Goal: Task Accomplishment & Management: Manage account settings

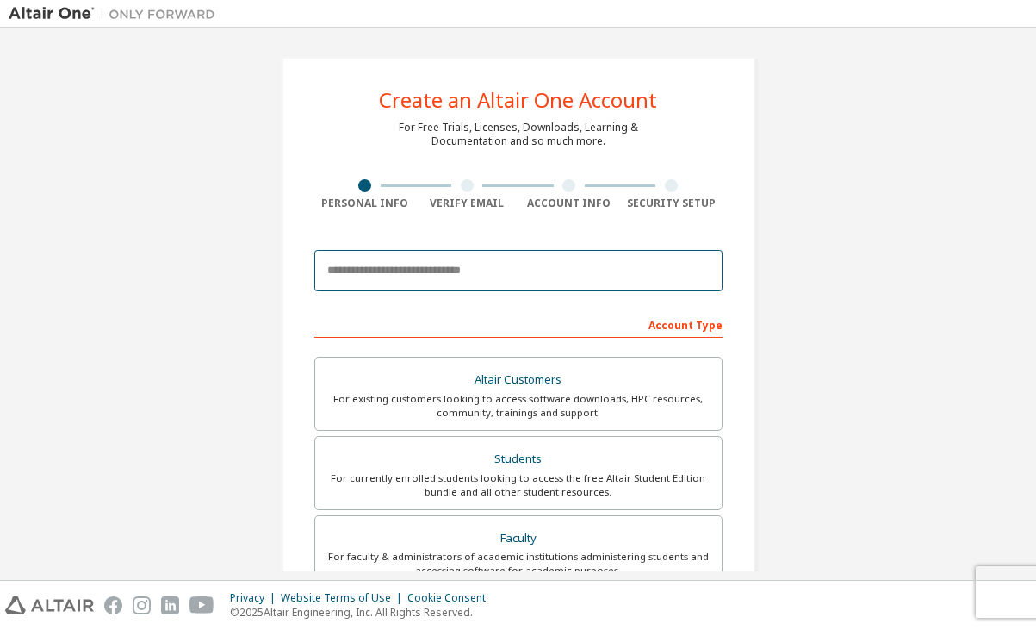
click at [539, 267] on input "email" at bounding box center [518, 270] width 408 height 41
type input "**********"
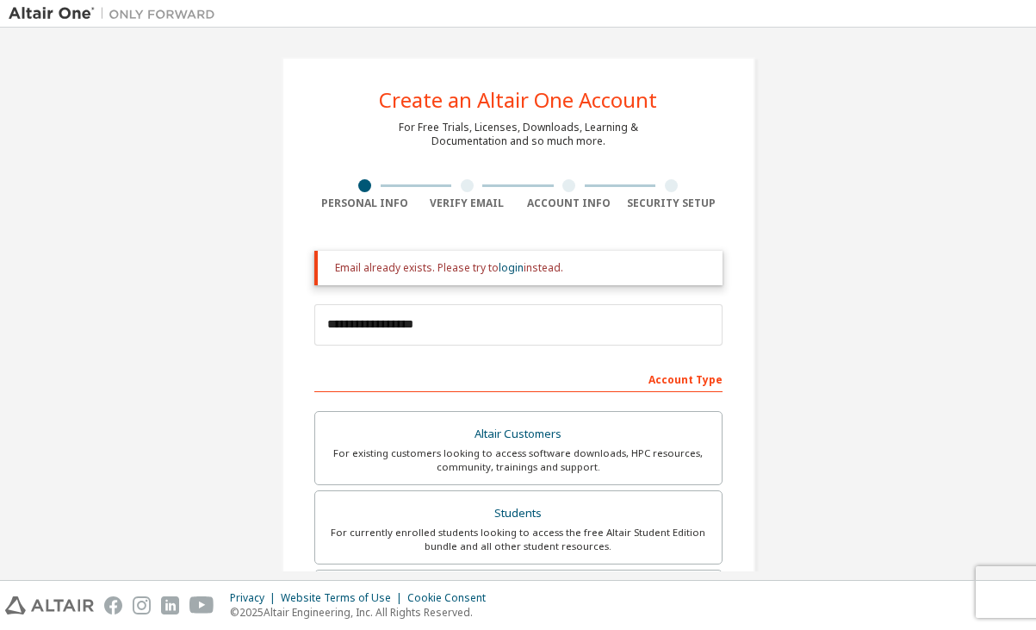
click at [540, 269] on div "Email already exists. Please try to login instead." at bounding box center [522, 268] width 374 height 14
click at [461, 182] on div at bounding box center [467, 185] width 13 height 13
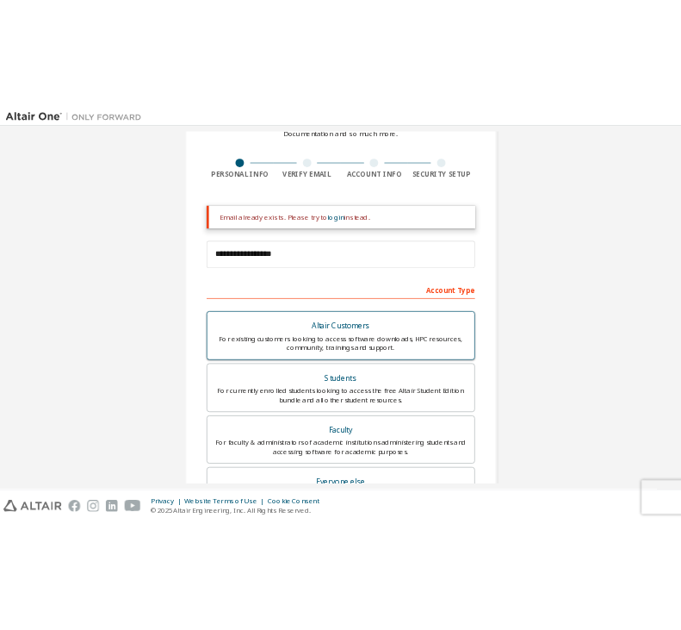
scroll to position [106, 0]
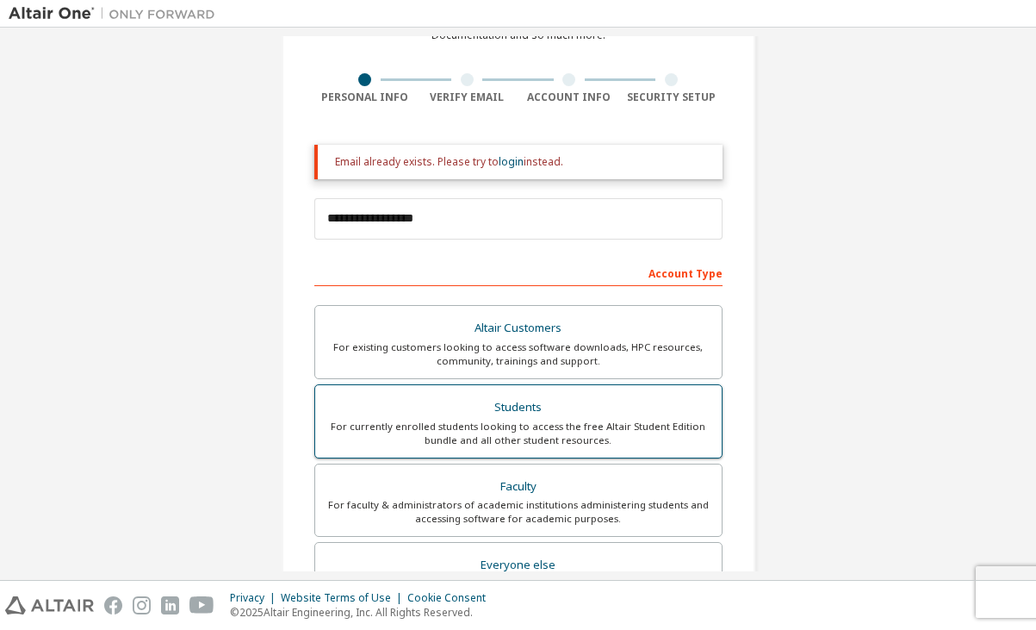
click at [581, 414] on div "Students" at bounding box center [519, 407] width 386 height 24
click at [541, 424] on div "For currently enrolled students looking to access the free Altair Student Editi…" at bounding box center [519, 433] width 386 height 28
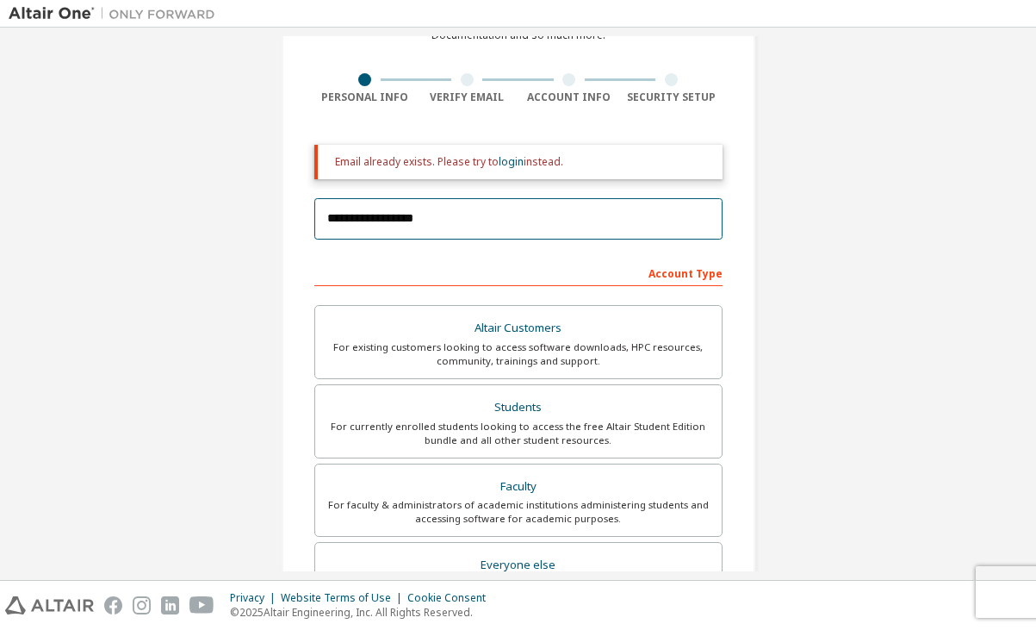
click at [473, 221] on input "**********" at bounding box center [518, 218] width 408 height 41
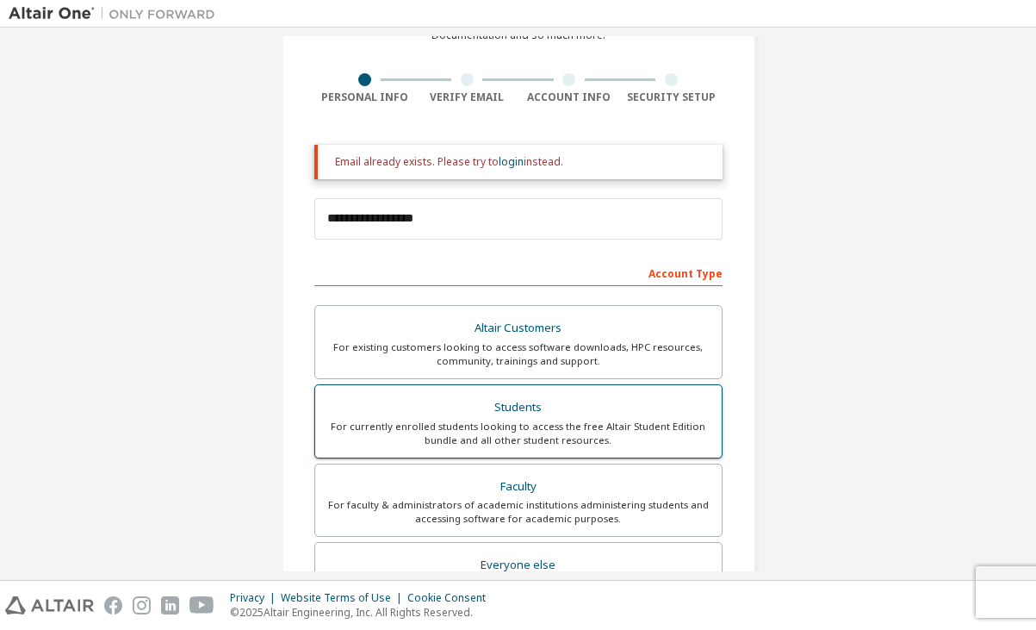
click at [477, 426] on div "For currently enrolled students looking to access the free Altair Student Editi…" at bounding box center [519, 433] width 386 height 28
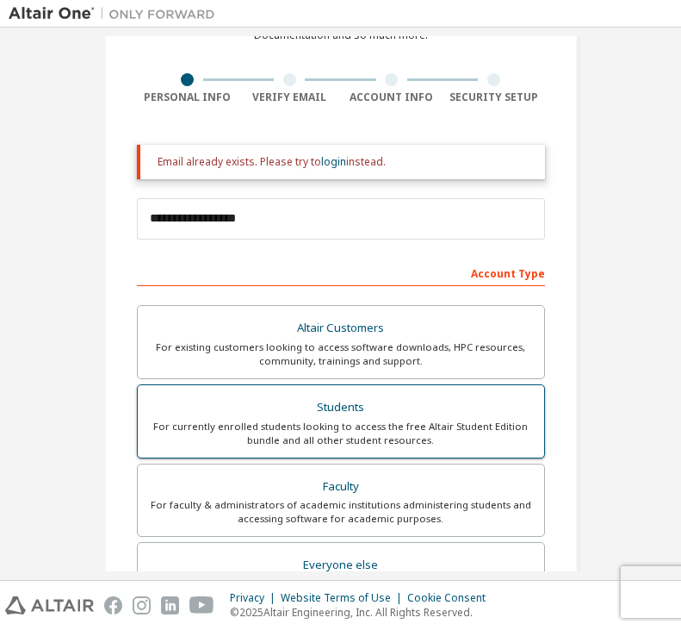
click at [308, 414] on div "Students" at bounding box center [341, 407] width 386 height 24
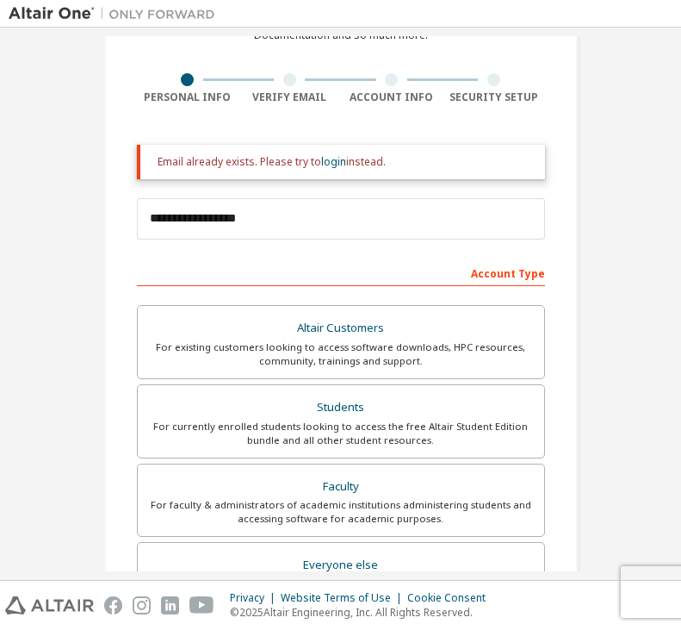
scroll to position [0, 0]
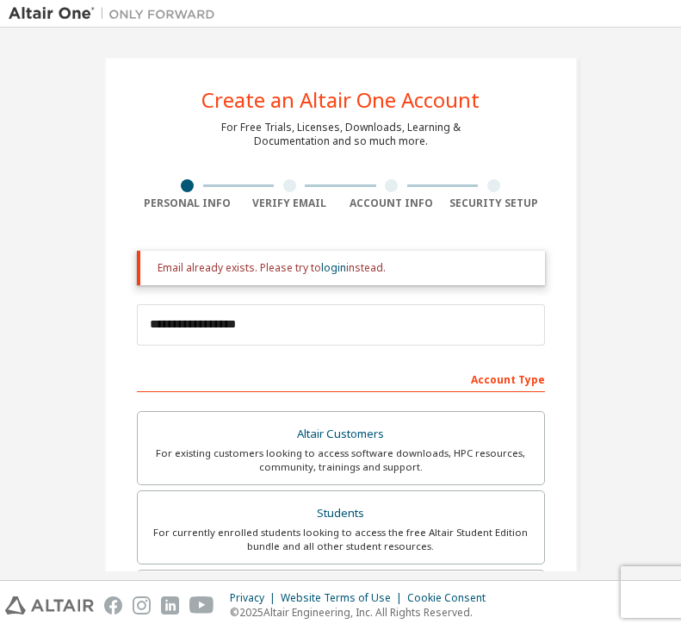
click at [305, 109] on div "Create an Altair One Account" at bounding box center [341, 100] width 278 height 21
click at [278, 183] on div at bounding box center [290, 185] width 102 height 13
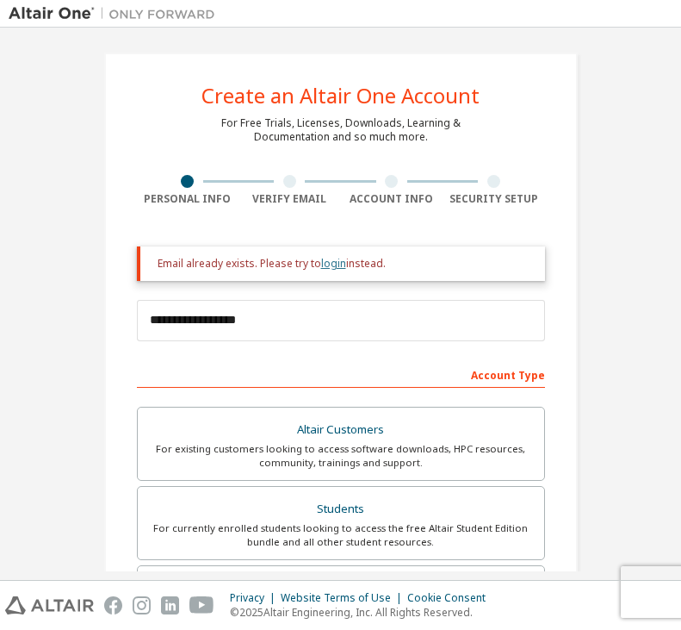
click at [327, 266] on link "login" at bounding box center [333, 263] width 25 height 15
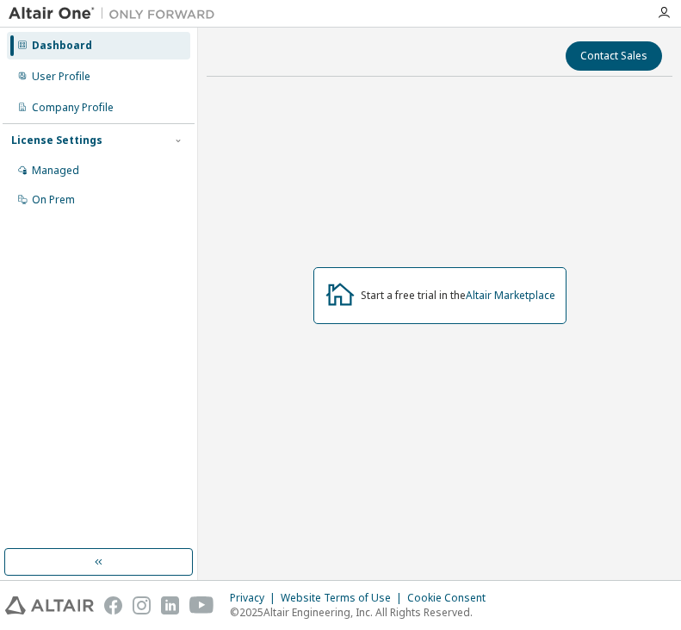
click at [437, 295] on div "Start a free trial in the Altair Marketplace" at bounding box center [458, 296] width 195 height 14
click at [80, 41] on div "Dashboard" at bounding box center [62, 46] width 60 height 14
click at [71, 43] on div "Dashboard" at bounding box center [62, 46] width 60 height 14
click at [73, 42] on div "Dashboard" at bounding box center [62, 46] width 60 height 14
click at [183, 11] on img at bounding box center [116, 13] width 215 height 17
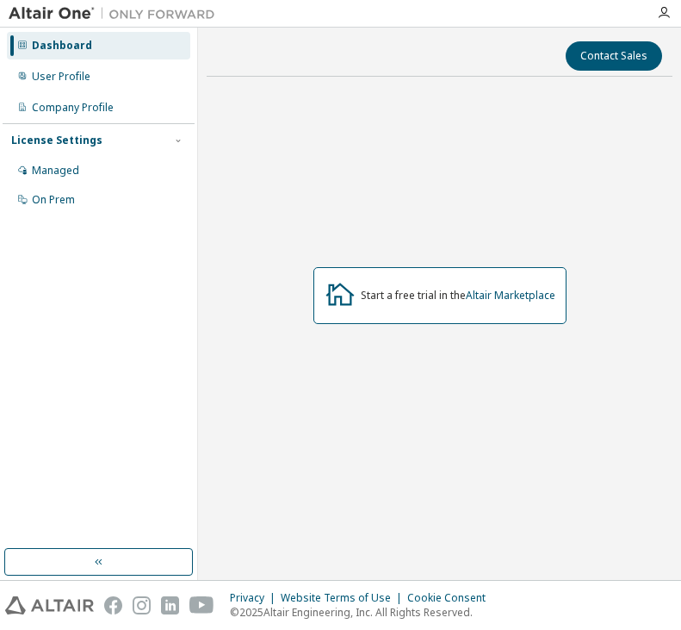
click at [422, 290] on div "Start a free trial in the Altair Marketplace" at bounding box center [458, 296] width 195 height 14
click at [101, 562] on icon "button" at bounding box center [99, 562] width 14 height 14
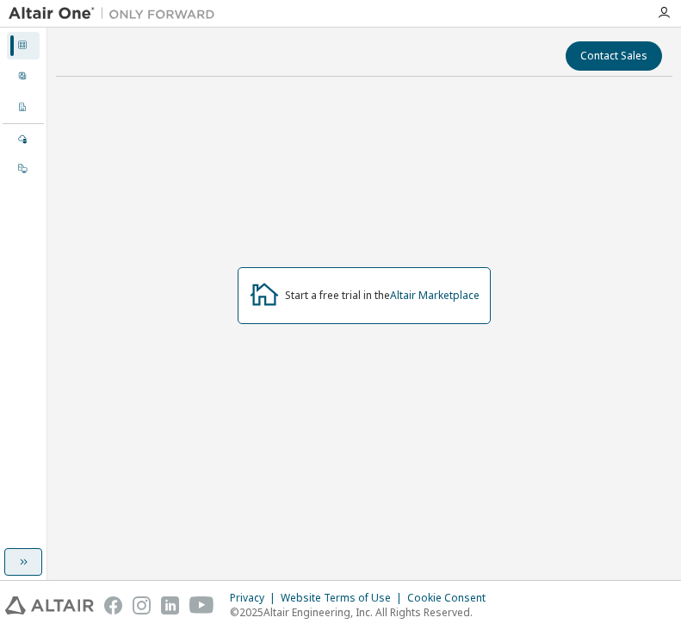
click at [26, 44] on icon at bounding box center [22, 44] width 9 height 9
click at [25, 44] on icon at bounding box center [22, 45] width 10 height 10
click at [22, 72] on icon at bounding box center [22, 76] width 10 height 10
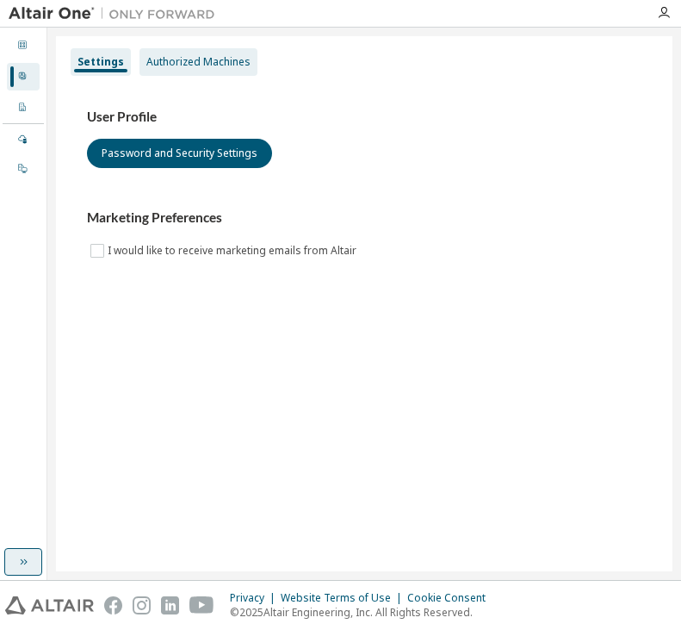
click at [202, 59] on div "Authorized Machines" at bounding box center [198, 62] width 104 height 14
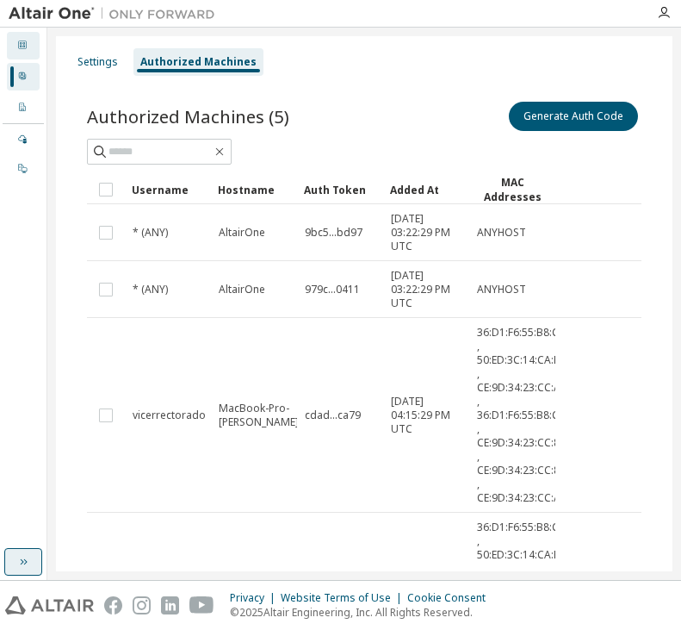
click at [25, 47] on icon at bounding box center [22, 45] width 10 height 10
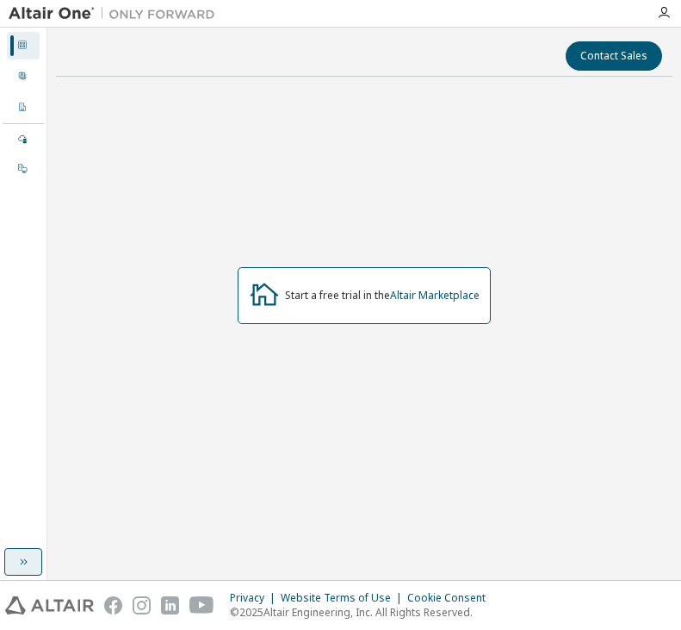
click at [312, 296] on div "Start a free trial in the Altair Marketplace" at bounding box center [382, 296] width 195 height 14
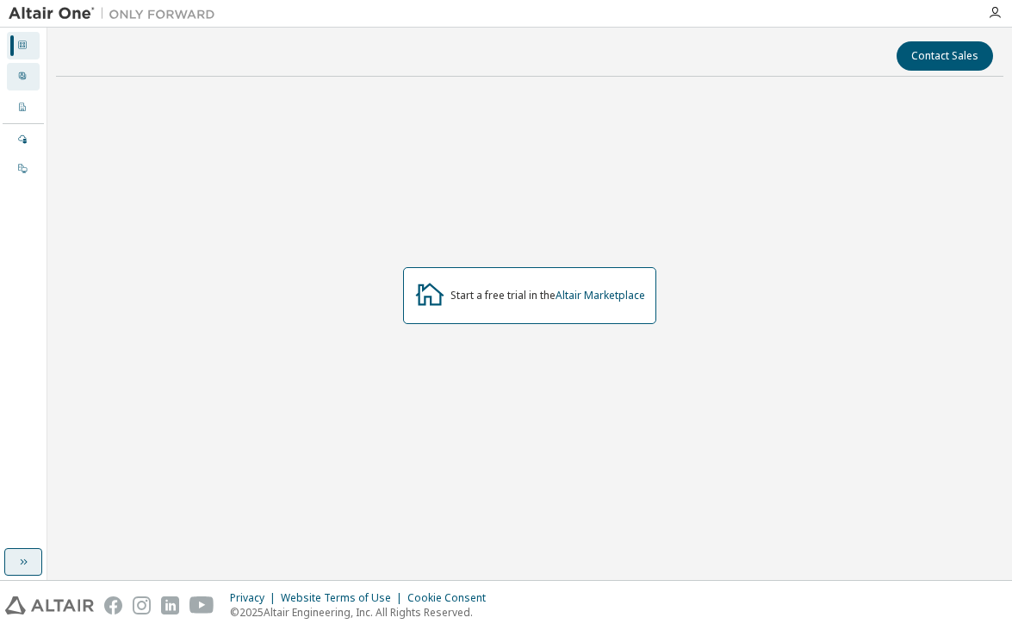
click at [26, 74] on icon at bounding box center [22, 76] width 10 height 10
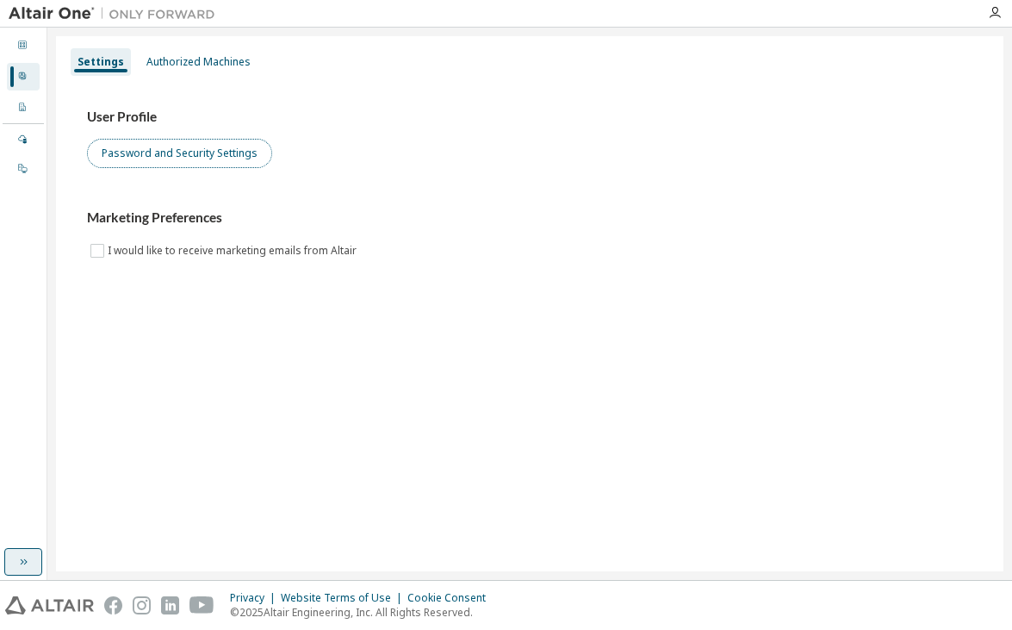
click at [141, 156] on button "Password and Security Settings" at bounding box center [179, 153] width 185 height 29
click at [103, 58] on div "Settings" at bounding box center [101, 62] width 47 height 14
click at [95, 64] on div "Settings" at bounding box center [101, 62] width 47 height 14
click at [24, 40] on icon at bounding box center [22, 45] width 10 height 10
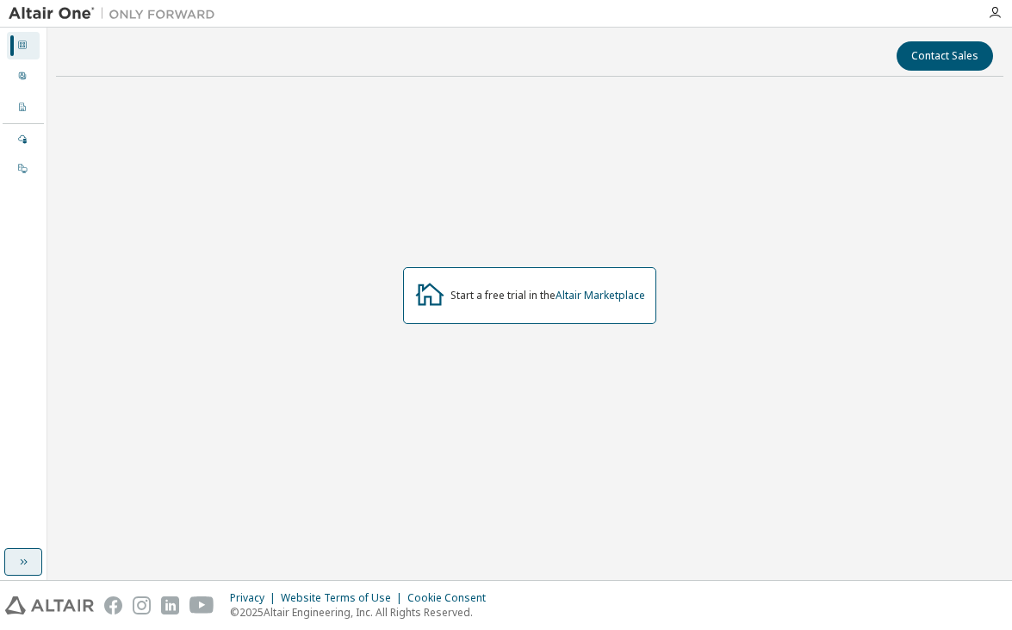
click at [475, 290] on div "Start a free trial in the Altair Marketplace" at bounding box center [547, 296] width 195 height 14
click at [423, 298] on icon at bounding box center [430, 294] width 28 height 22
click at [24, 72] on icon at bounding box center [22, 76] width 10 height 10
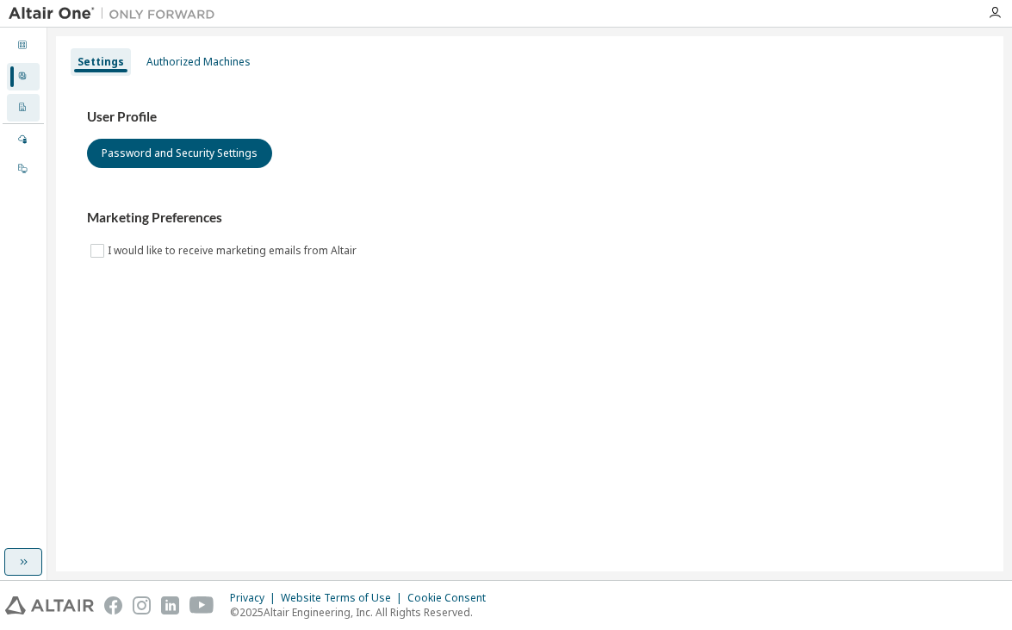
click at [25, 107] on icon at bounding box center [22, 107] width 10 height 10
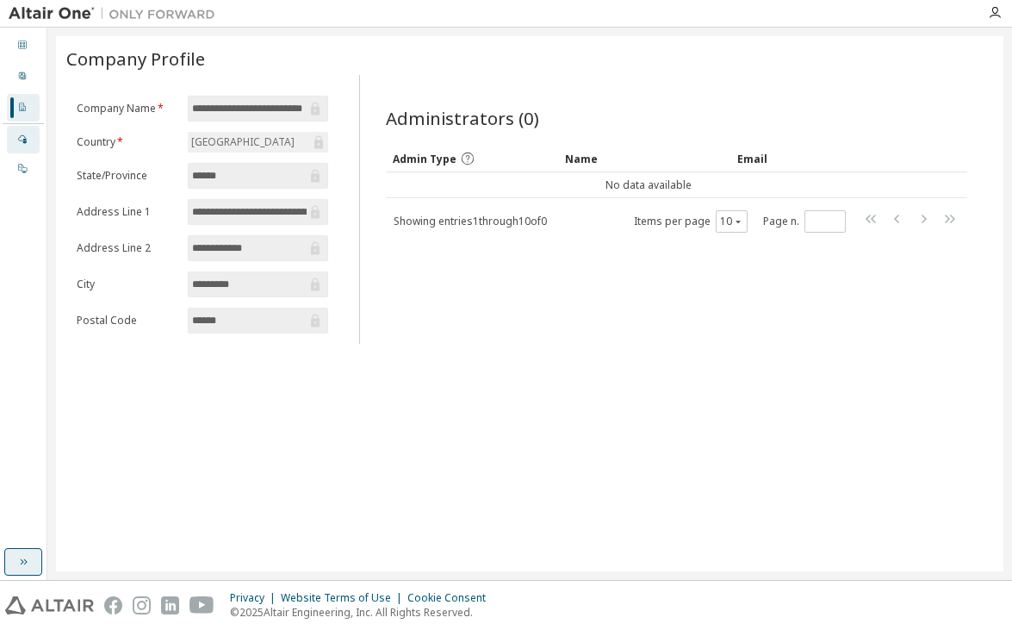
click at [21, 132] on div "Managed" at bounding box center [23, 140] width 33 height 28
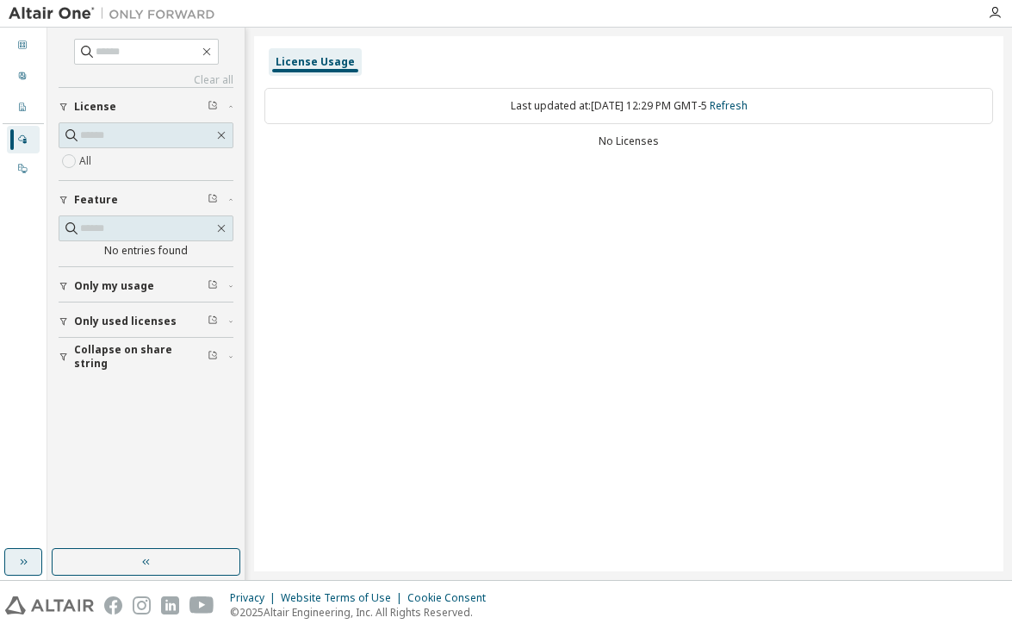
click at [154, 108] on div "License" at bounding box center [151, 107] width 154 height 14
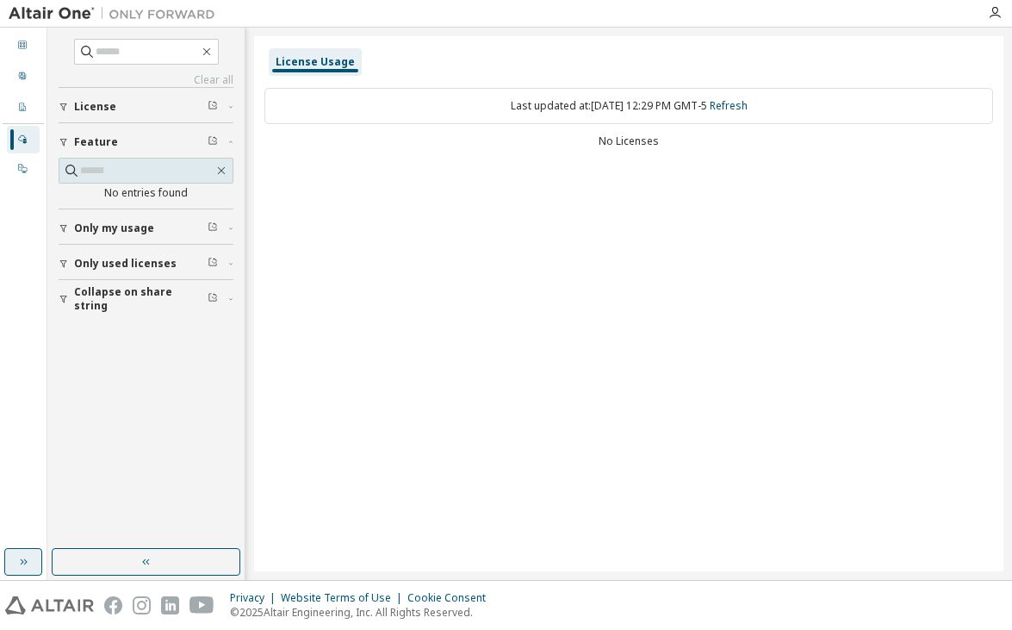
click at [154, 108] on div "License" at bounding box center [151, 107] width 154 height 14
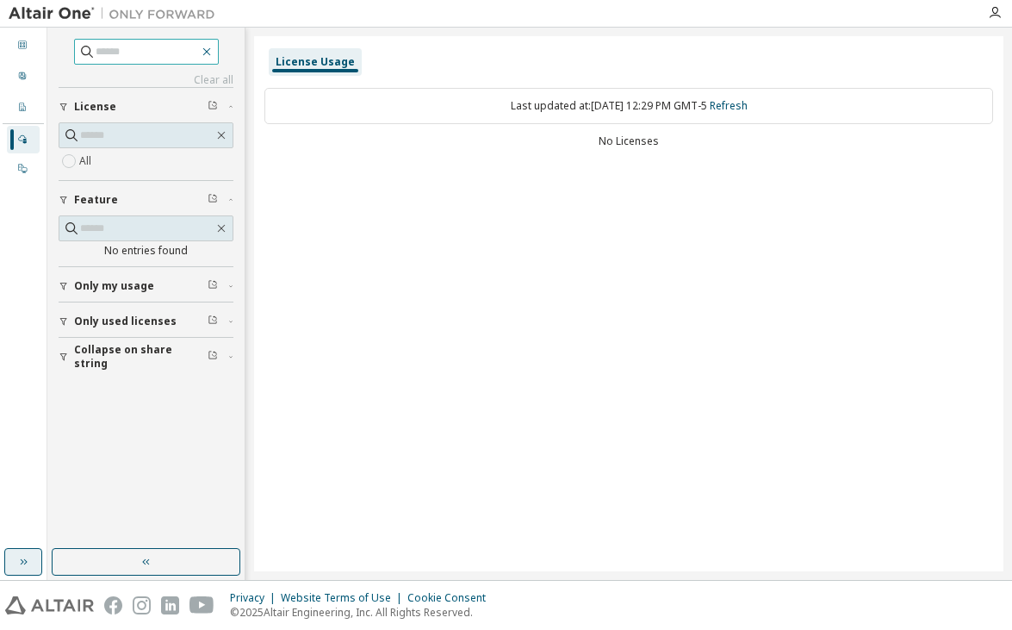
click at [214, 47] on icon "button" at bounding box center [207, 52] width 14 height 14
click at [210, 131] on input "text" at bounding box center [147, 135] width 134 height 17
